Goal: Check status: Check status

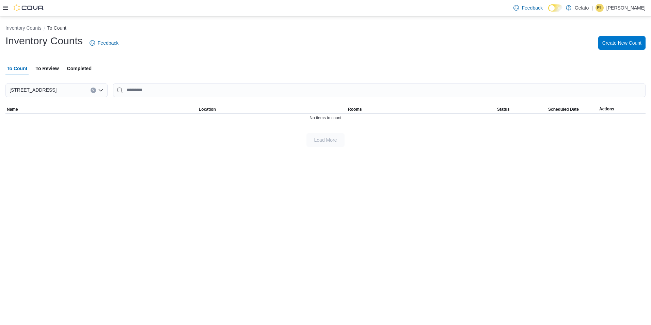
click at [48, 71] on span "To Review" at bounding box center [46, 69] width 23 height 14
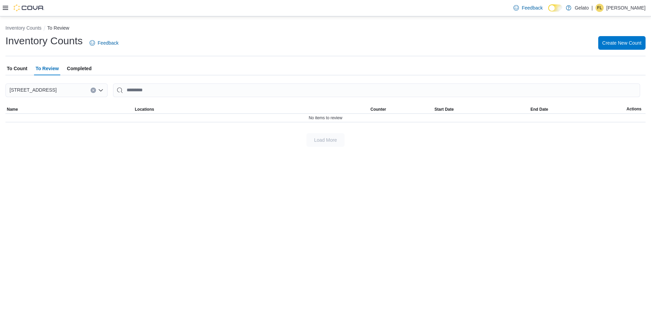
click at [83, 72] on span "Completed" at bounding box center [79, 69] width 25 height 14
